Goal: Information Seeking & Learning: Understand process/instructions

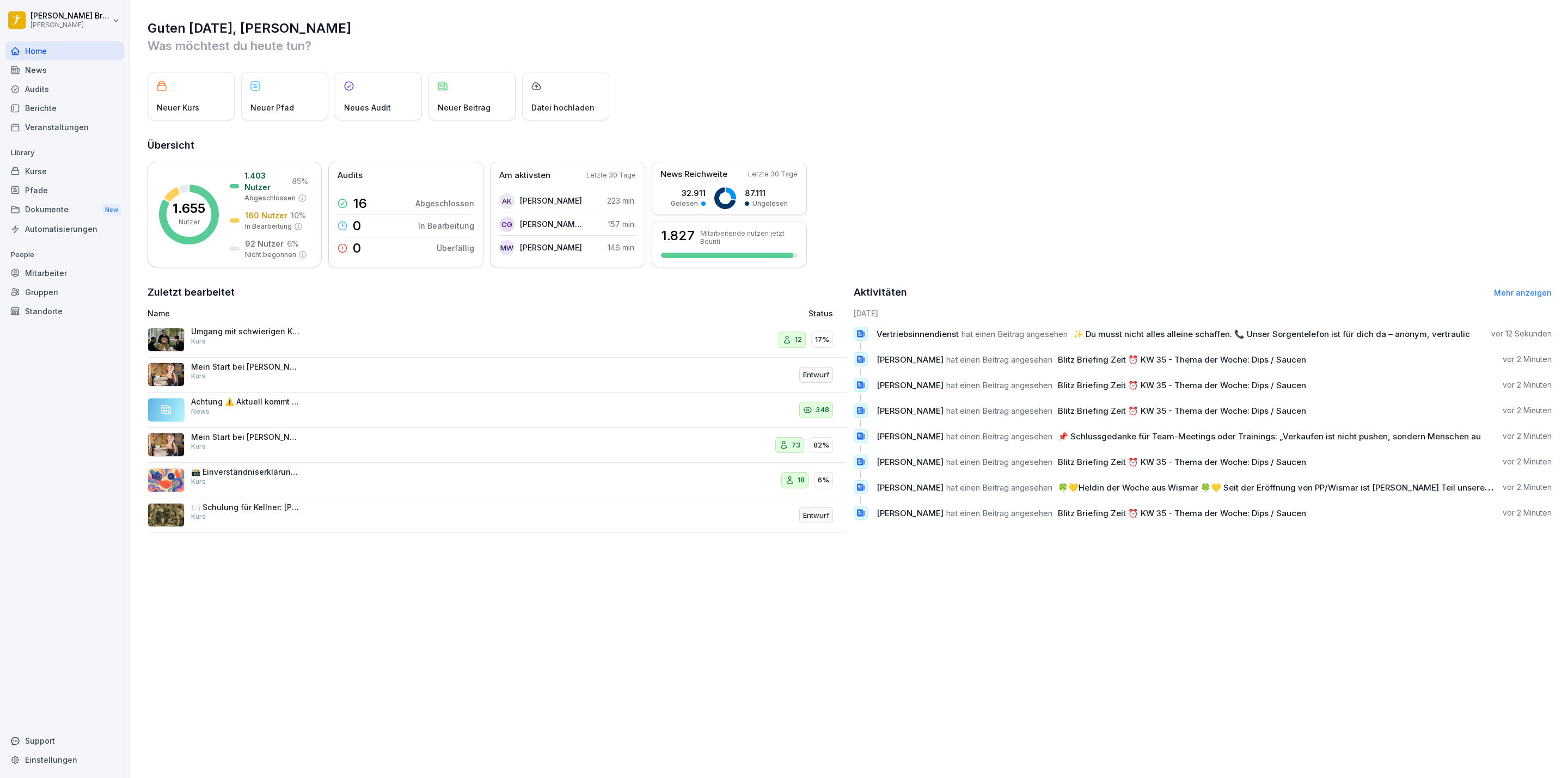
click at [35, 83] on div "Audits" at bounding box center [64, 89] width 119 height 19
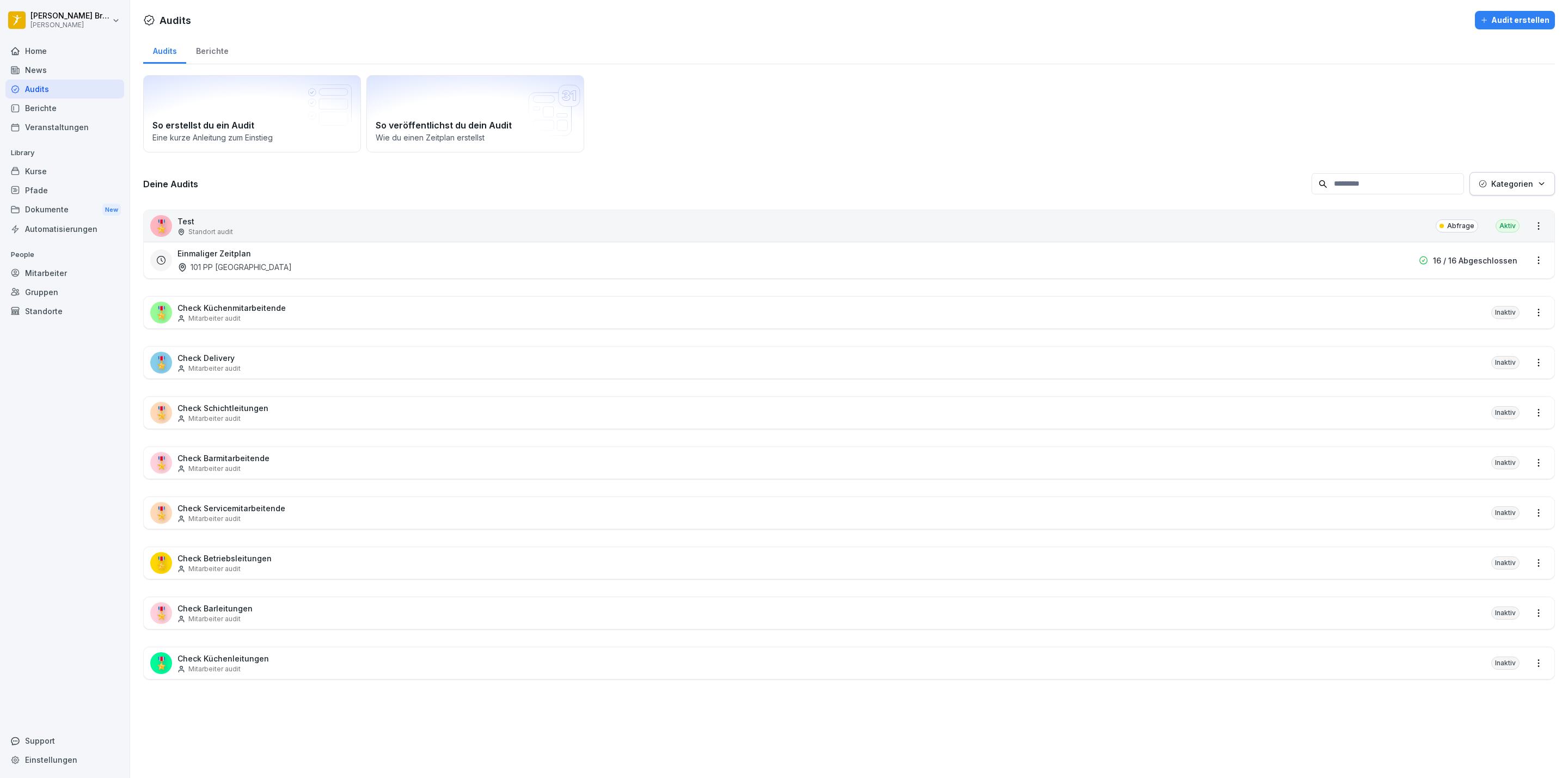
click at [29, 215] on div "Dokumente New" at bounding box center [64, 209] width 119 height 20
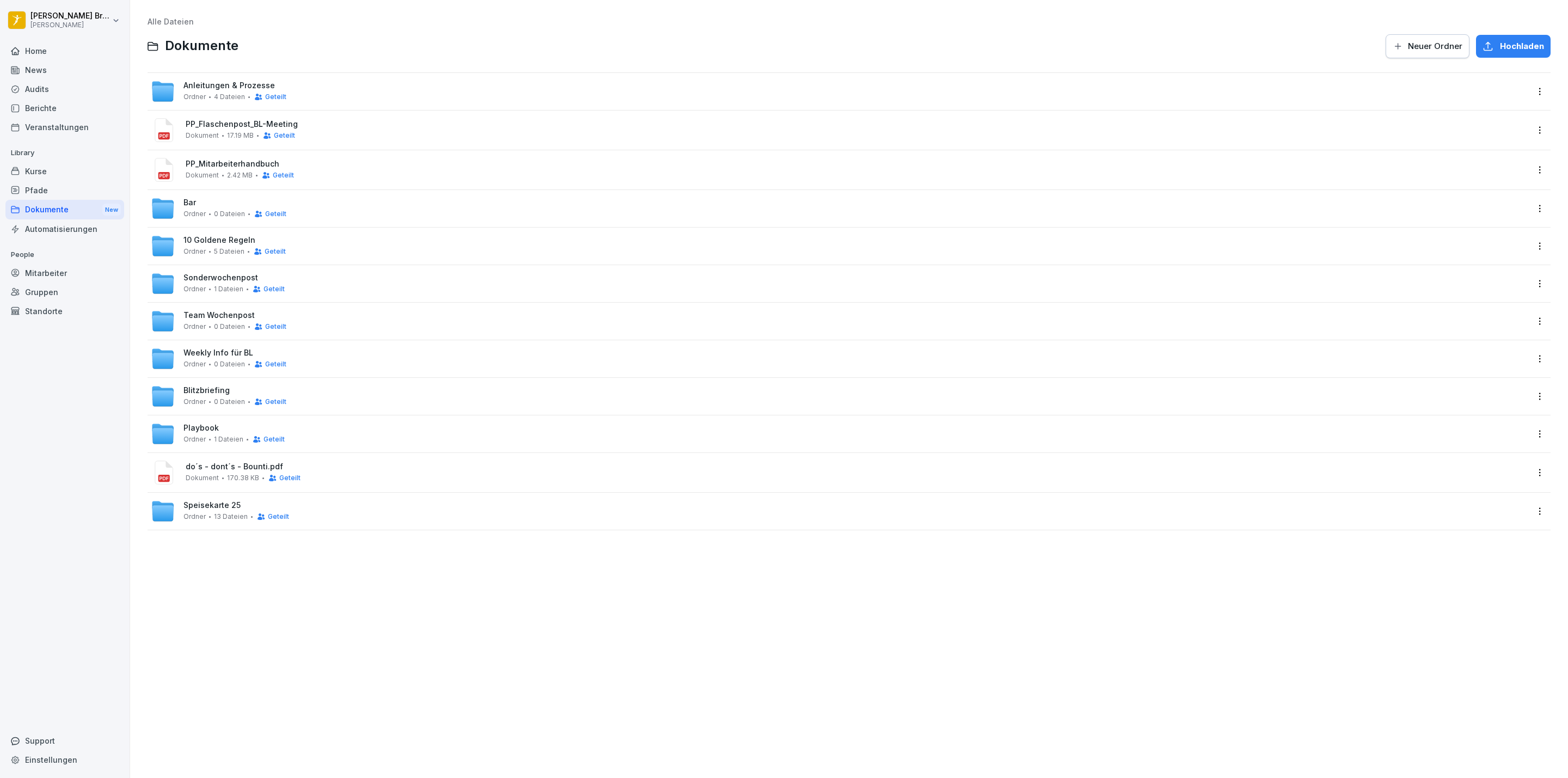
click at [237, 321] on div "Team Wochenpost Ordner 0 Dateien Geteilt" at bounding box center [235, 321] width 103 height 20
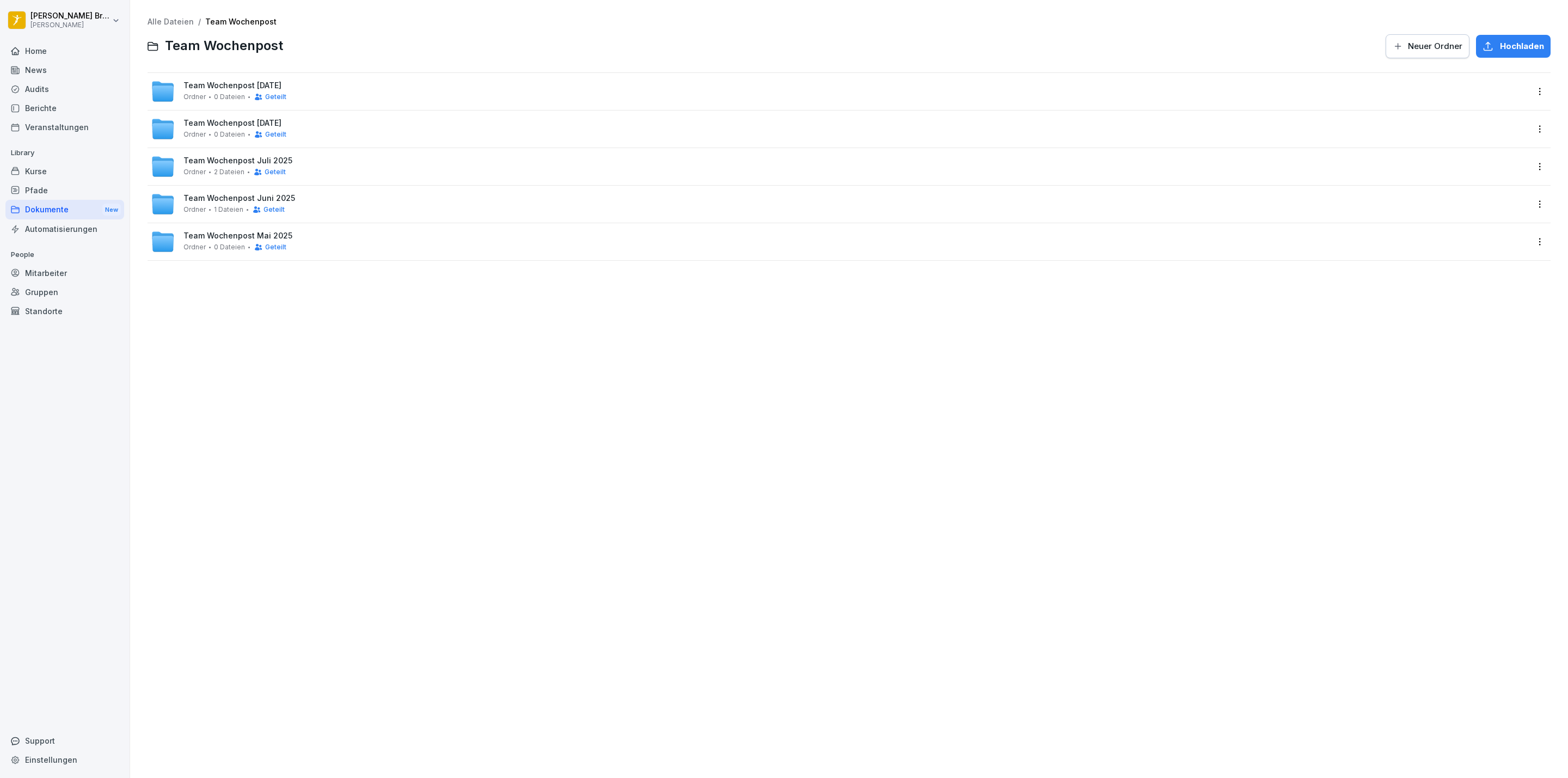
click at [273, 90] on span "Team Wochenpost [DATE]" at bounding box center [233, 85] width 98 height 9
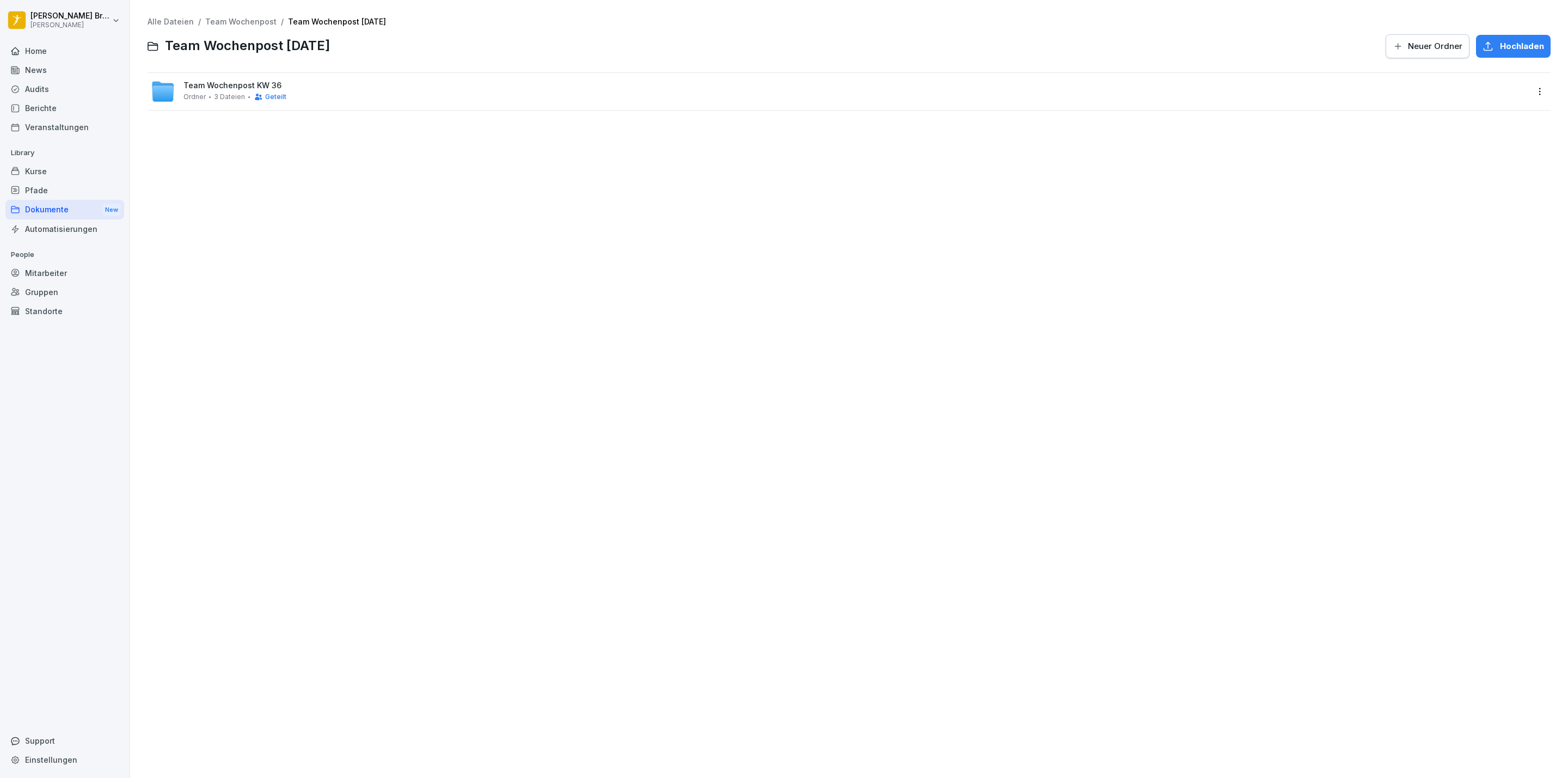
click at [310, 85] on div "Team Wochenpost KW 36 Ordner 3 Dateien Geteilt" at bounding box center [839, 91] width 1377 height 24
click at [54, 212] on div "Dokumente New" at bounding box center [64, 209] width 119 height 20
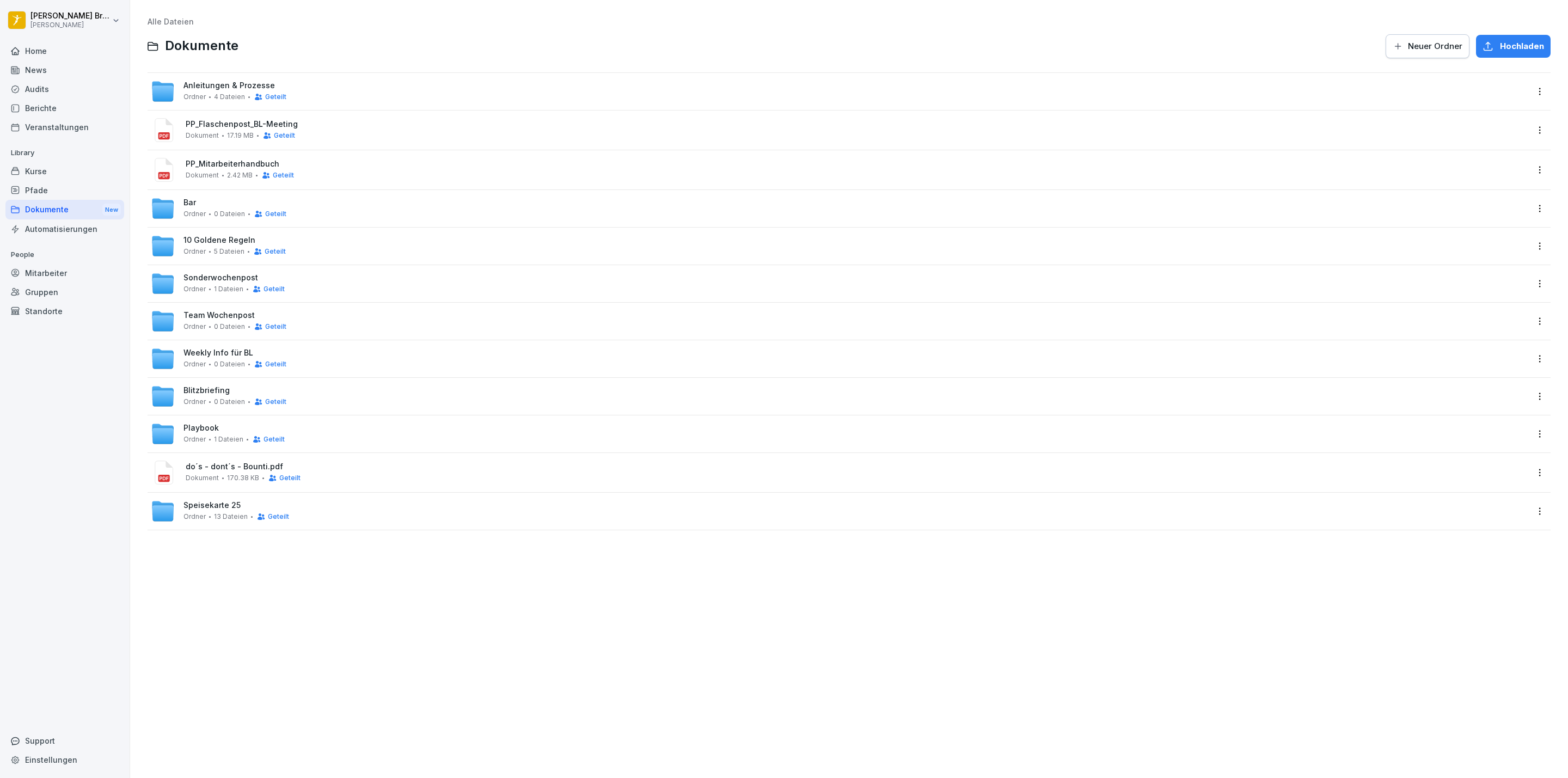
drag, startPoint x: 229, startPoint y: 90, endPoint x: 239, endPoint y: 97, distance: 12.2
click at [230, 90] on span "Anleitungen & Prozesse" at bounding box center [229, 85] width 91 height 9
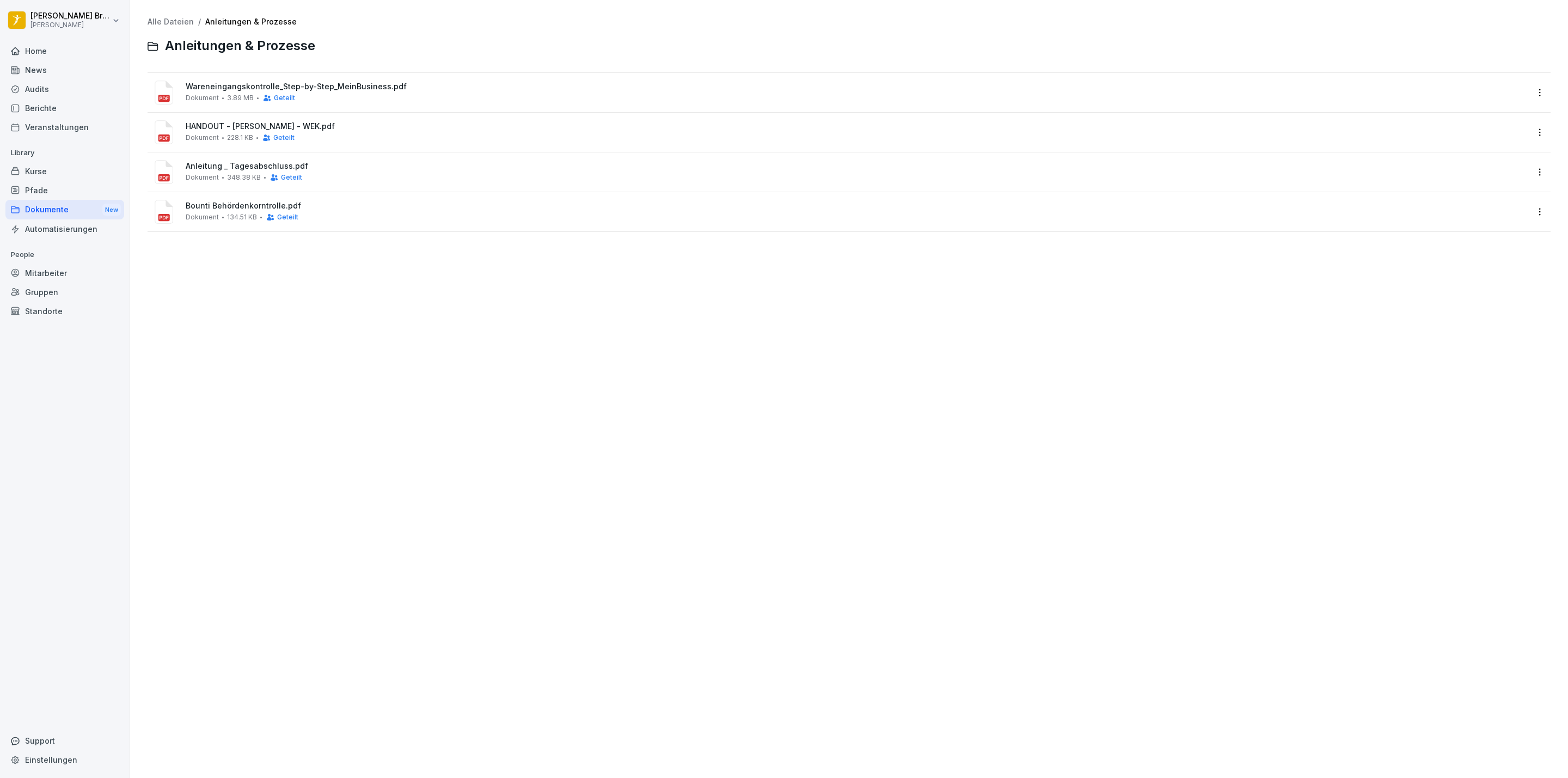
click at [270, 88] on span "Wareneingangskontrolle_Step-by-Step_MeinBusiness.pdf" at bounding box center [857, 87] width 1343 height 9
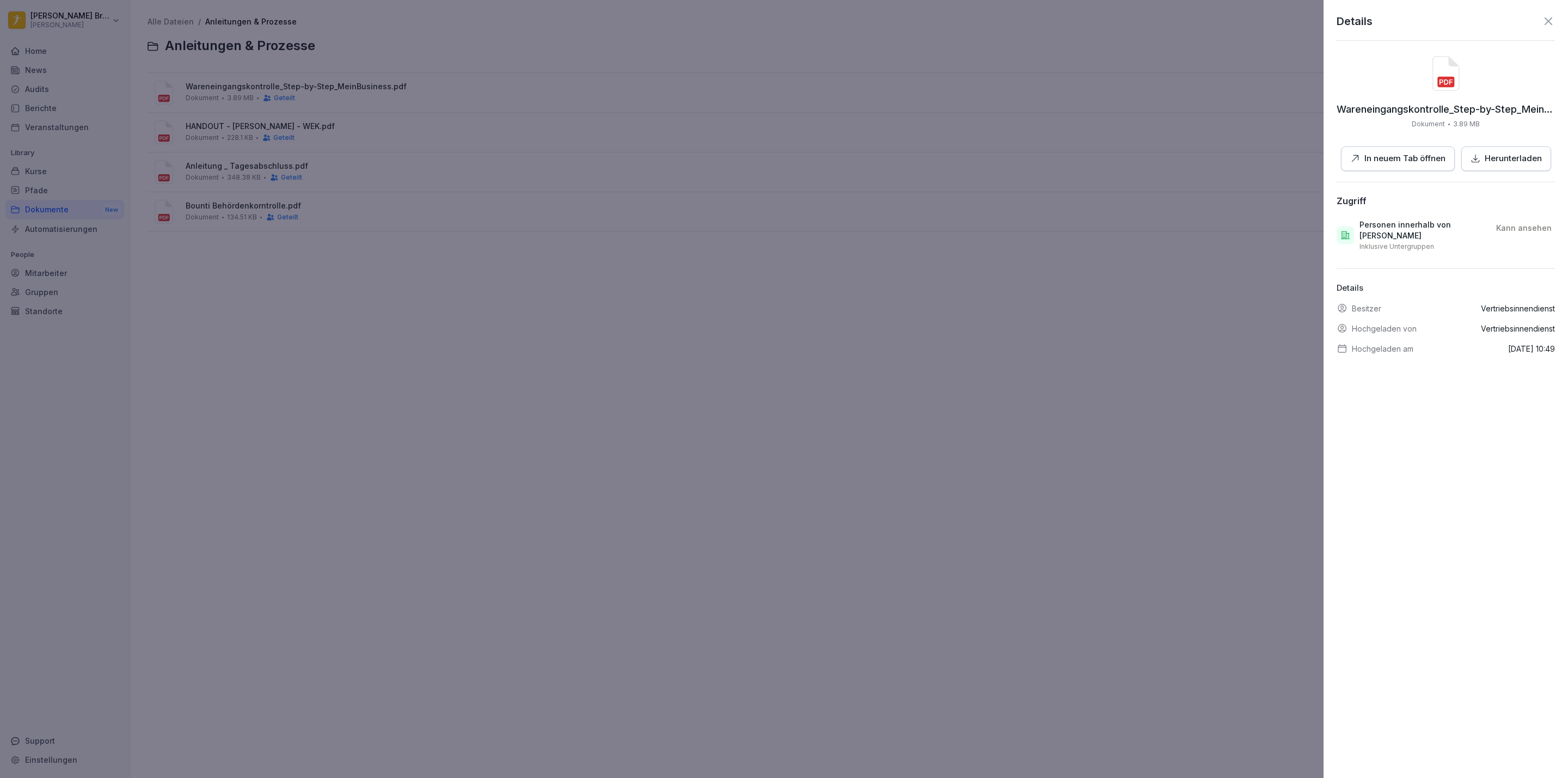
click at [889, 392] on div at bounding box center [784, 389] width 1568 height 778
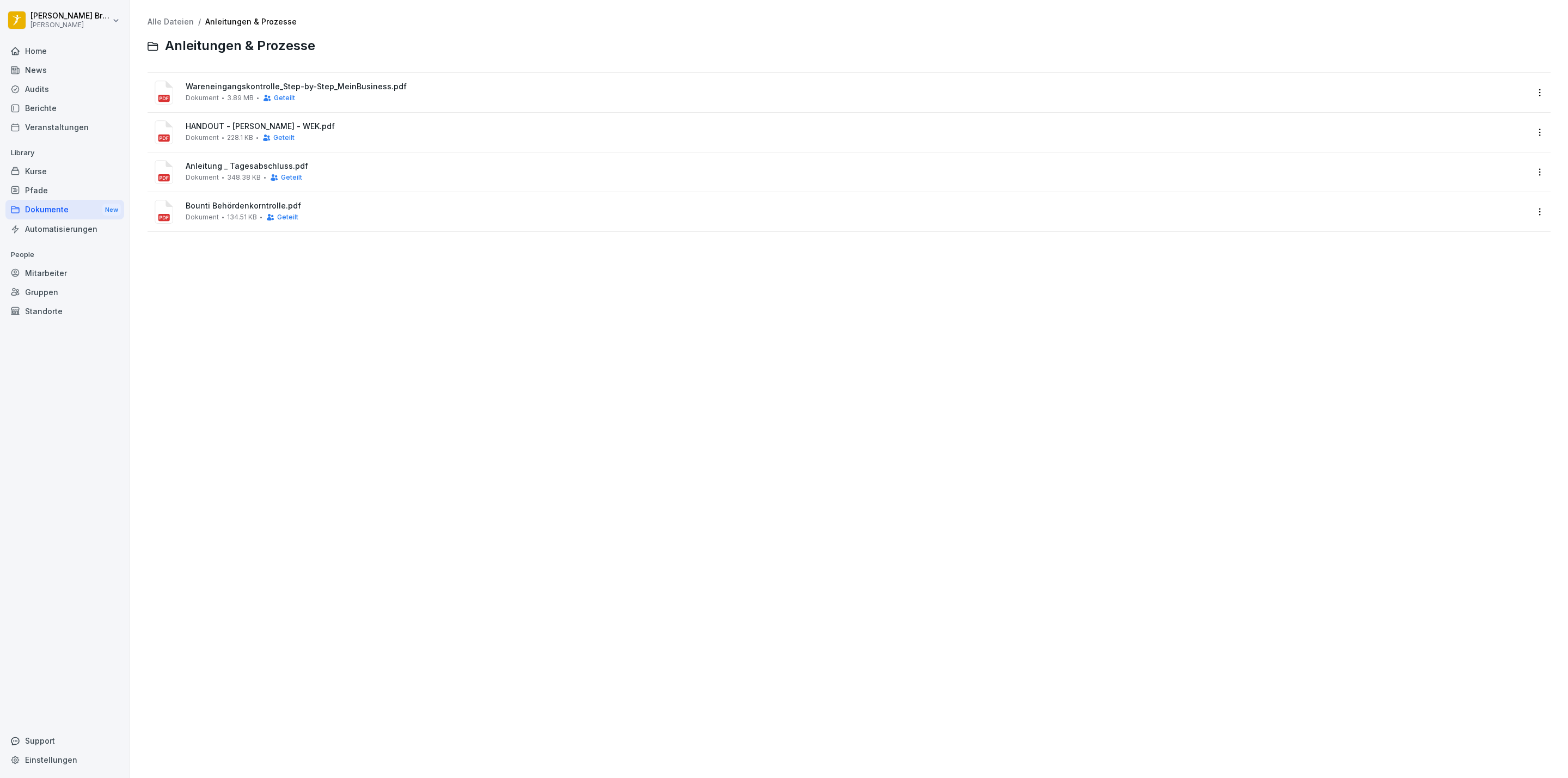
click at [237, 129] on span "HANDOUT - [PERSON_NAME] - WEK.pdf" at bounding box center [857, 127] width 1343 height 9
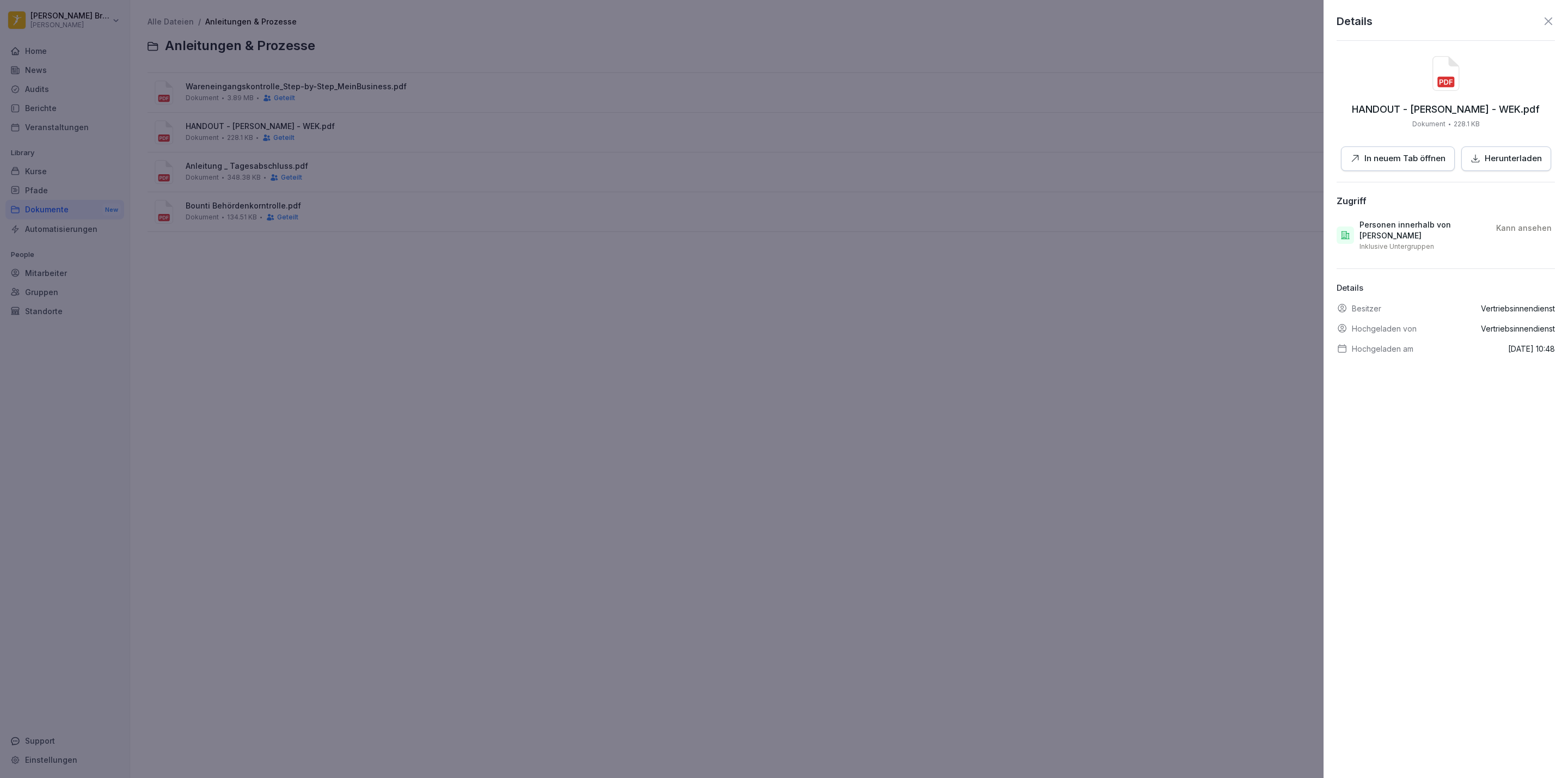
click at [1054, 239] on div at bounding box center [784, 389] width 1568 height 778
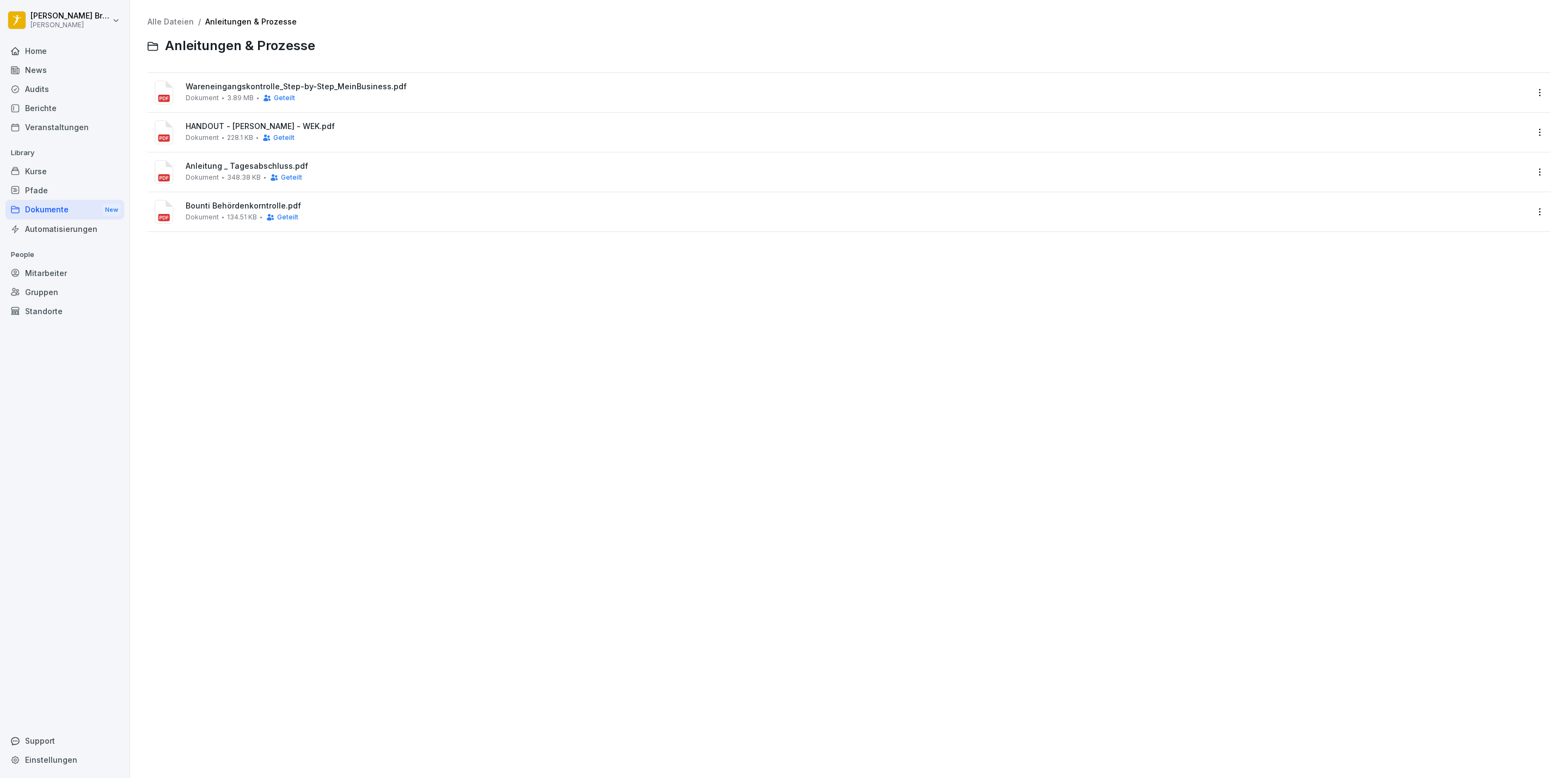
click at [1524, 136] on html "[PERSON_NAME] [PERSON_NAME] Home News Audits Berichte Veranstaltungen Library K…" at bounding box center [784, 389] width 1568 height 778
click at [1466, 157] on div "Details" at bounding box center [1457, 154] width 27 height 13
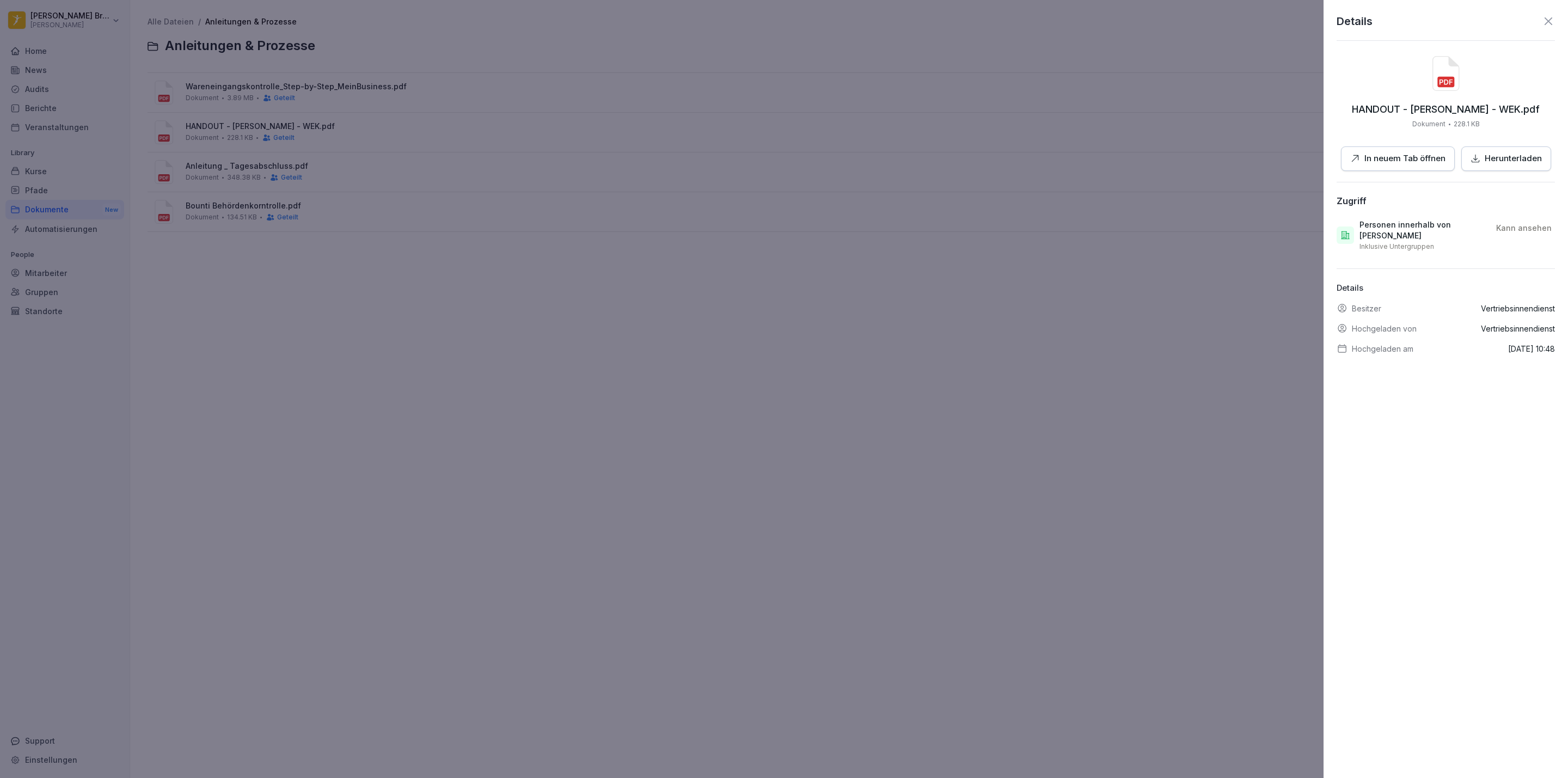
drag, startPoint x: 110, startPoint y: 129, endPoint x: 62, endPoint y: 50, distance: 92.4
click at [111, 127] on div at bounding box center [784, 389] width 1568 height 778
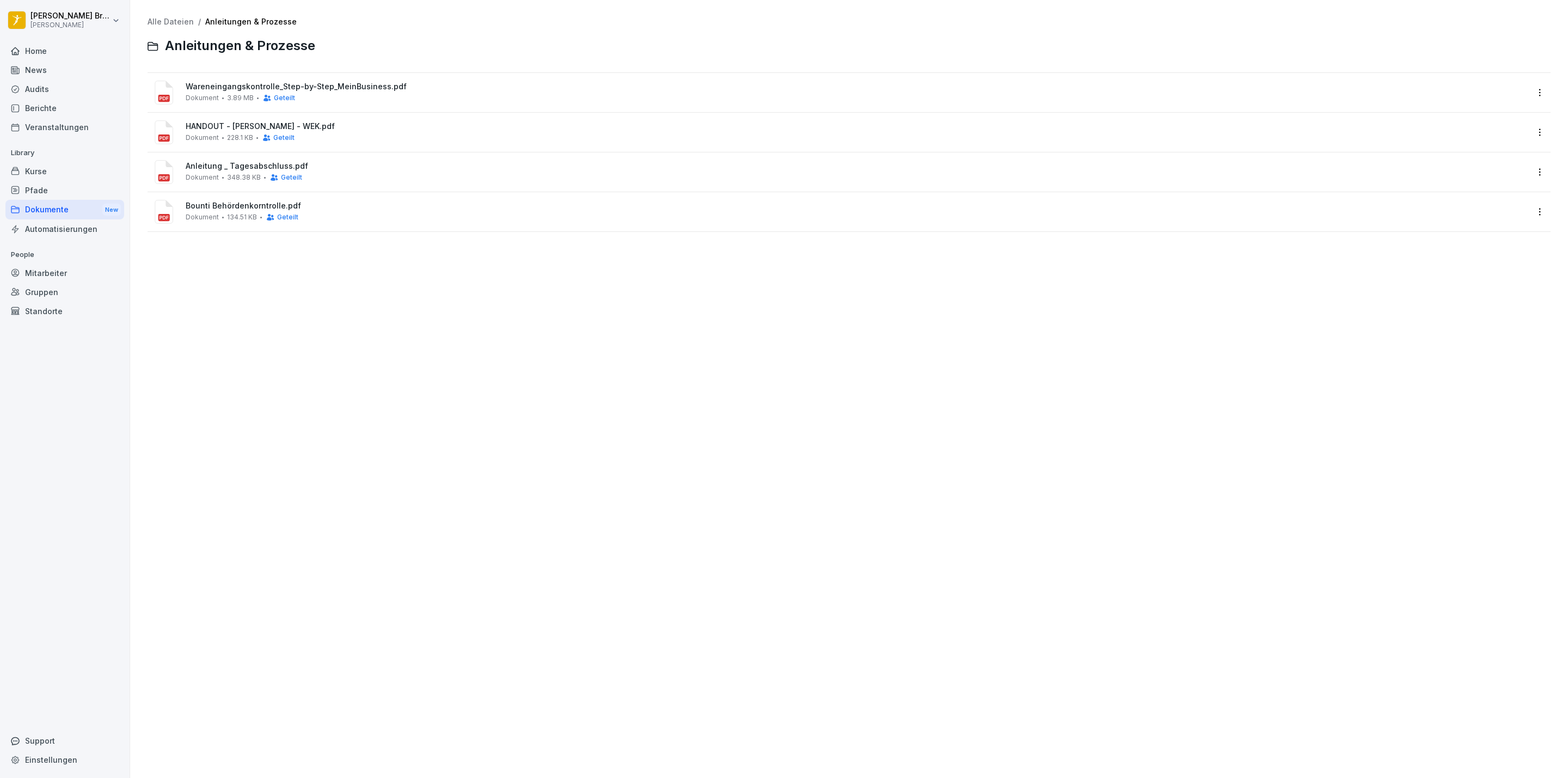
click at [60, 28] on html "[PERSON_NAME] [PERSON_NAME] Home News Audits Berichte Veranstaltungen Library K…" at bounding box center [784, 389] width 1568 height 778
click at [68, 68] on div "Abmelden" at bounding box center [69, 70] width 108 height 20
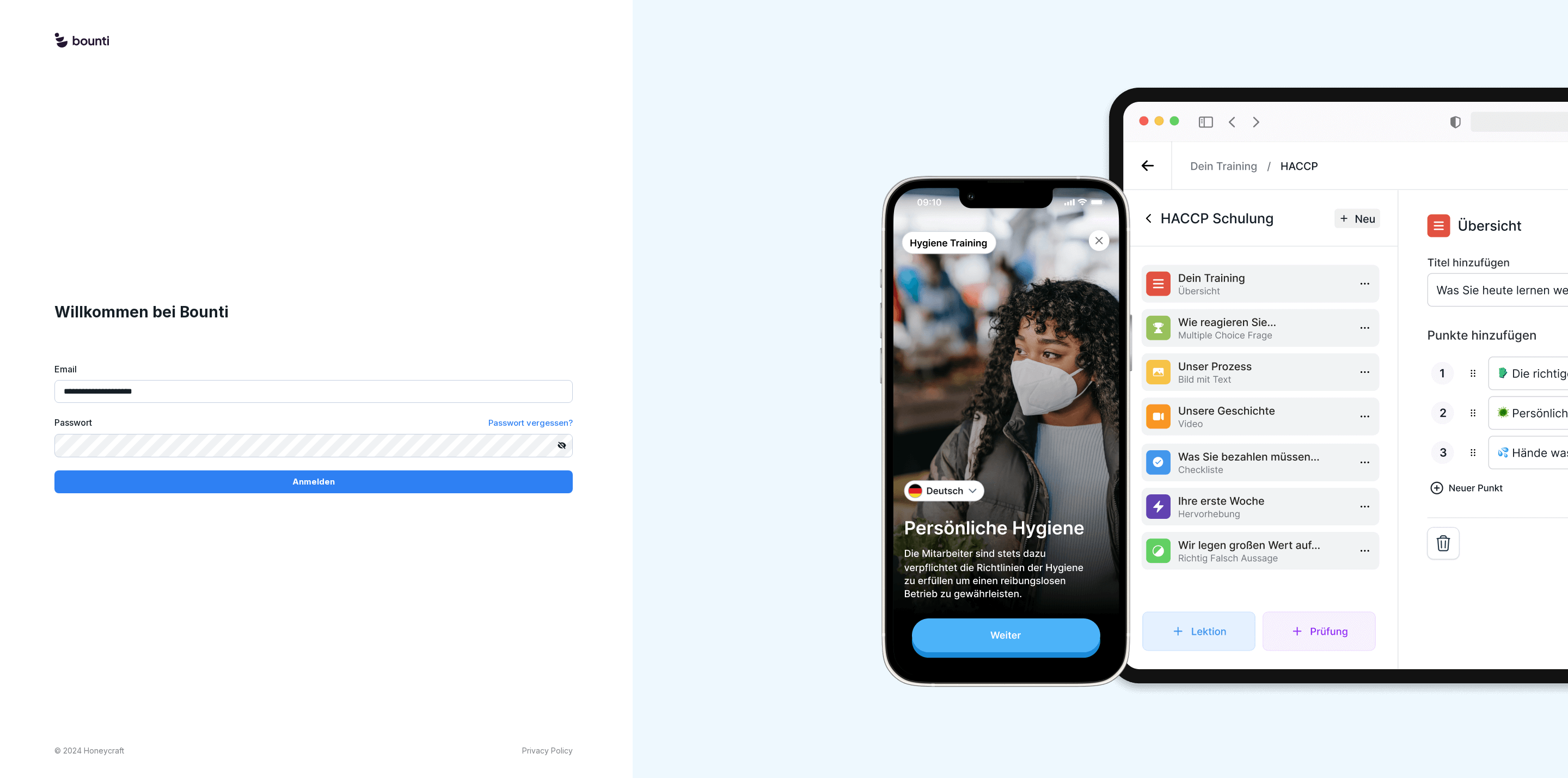
click at [152, 389] on input "**********" at bounding box center [314, 391] width 518 height 23
type input "**********"
click at [194, 488] on button "Anmelden" at bounding box center [314, 482] width 518 height 23
